Goal: Task Accomplishment & Management: Manage account settings

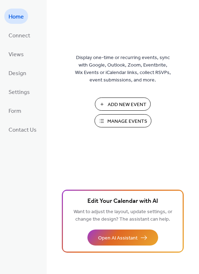
click at [120, 118] on span "Manage Events" at bounding box center [127, 121] width 40 height 7
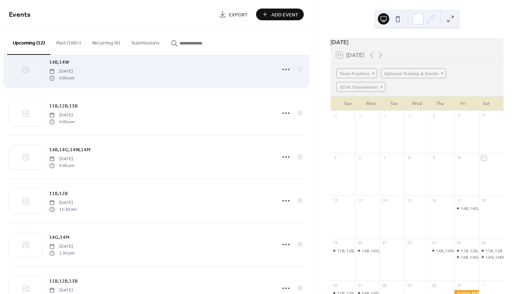
scroll to position [163, 0]
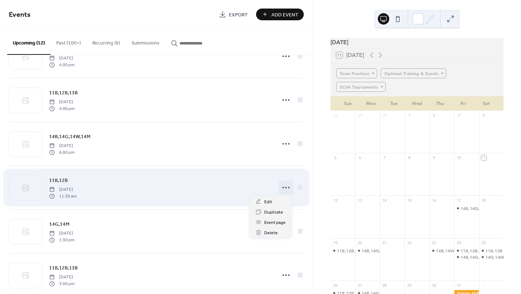
click at [285, 188] on circle at bounding box center [285, 187] width 1 height 1
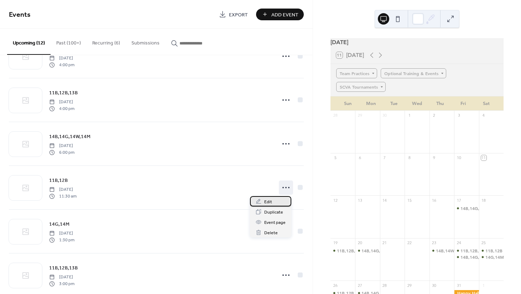
click at [262, 202] on div "Edit" at bounding box center [270, 201] width 41 height 10
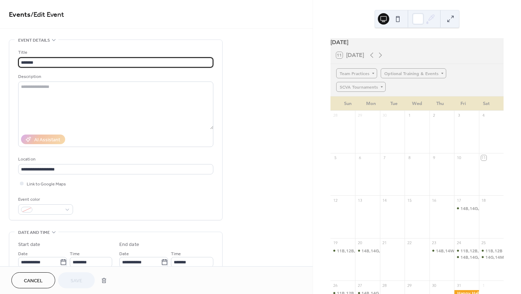
click at [46, 61] on input "*******" at bounding box center [115, 62] width 195 height 10
type input "***"
click at [67, 98] on textarea at bounding box center [115, 106] width 195 height 48
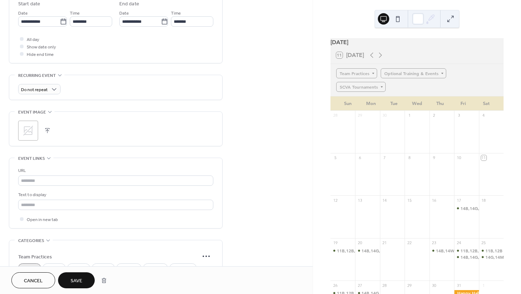
scroll to position [279, 0]
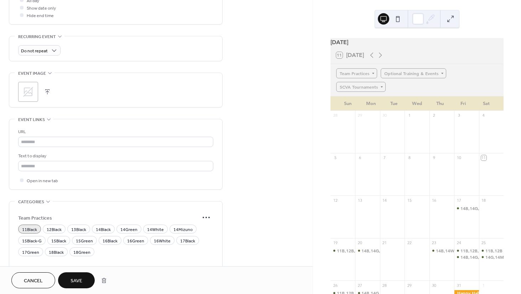
click at [32, 230] on span "11Black" at bounding box center [29, 229] width 15 height 7
click at [82, 231] on span "13Black" at bounding box center [78, 229] width 15 height 7
click at [78, 278] on span "Save" at bounding box center [76, 280] width 12 height 7
